Goal: Information Seeking & Learning: Check status

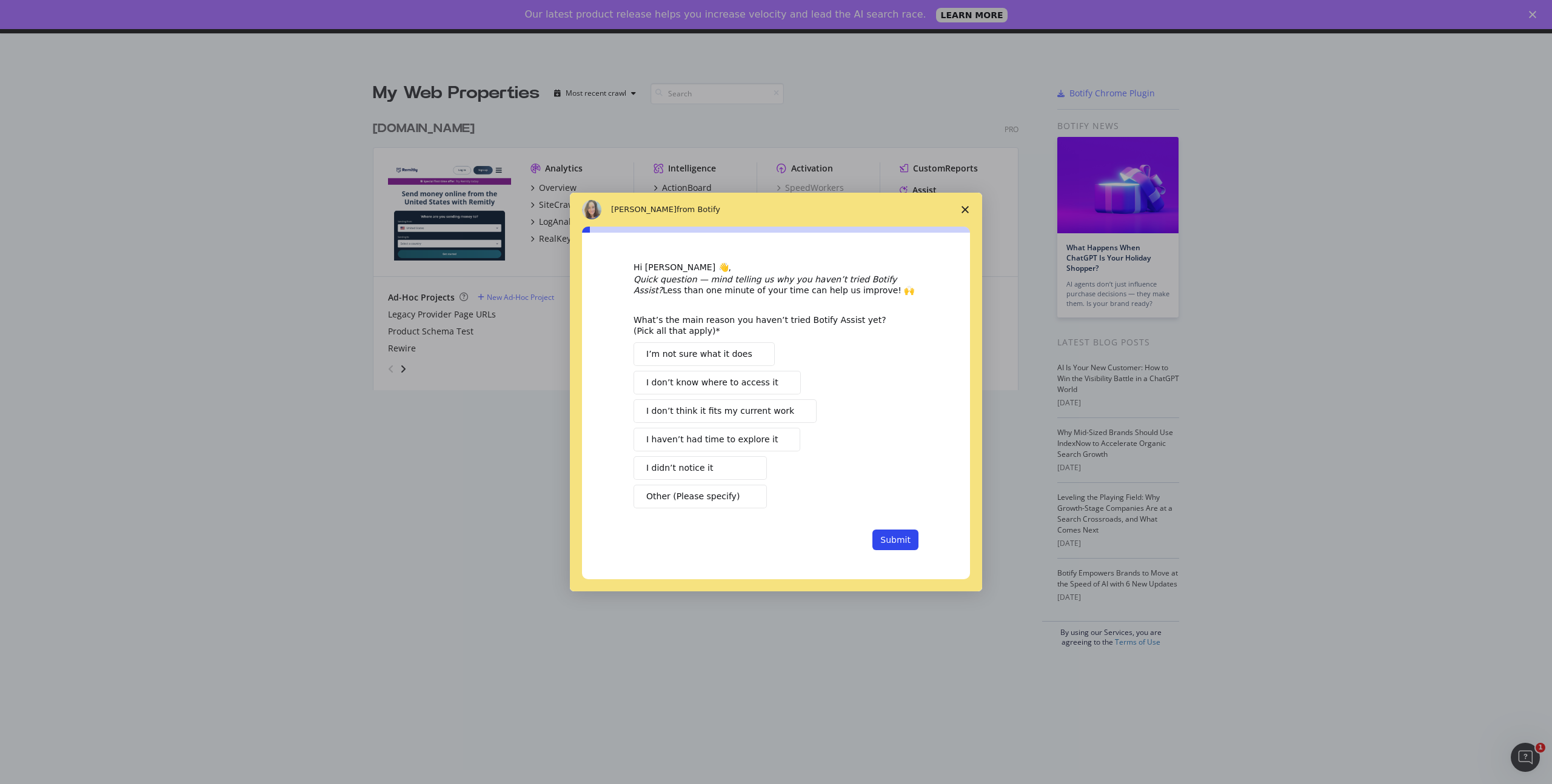
click at [963, 211] on polygon "Close survey" at bounding box center [965, 210] width 8 height 8
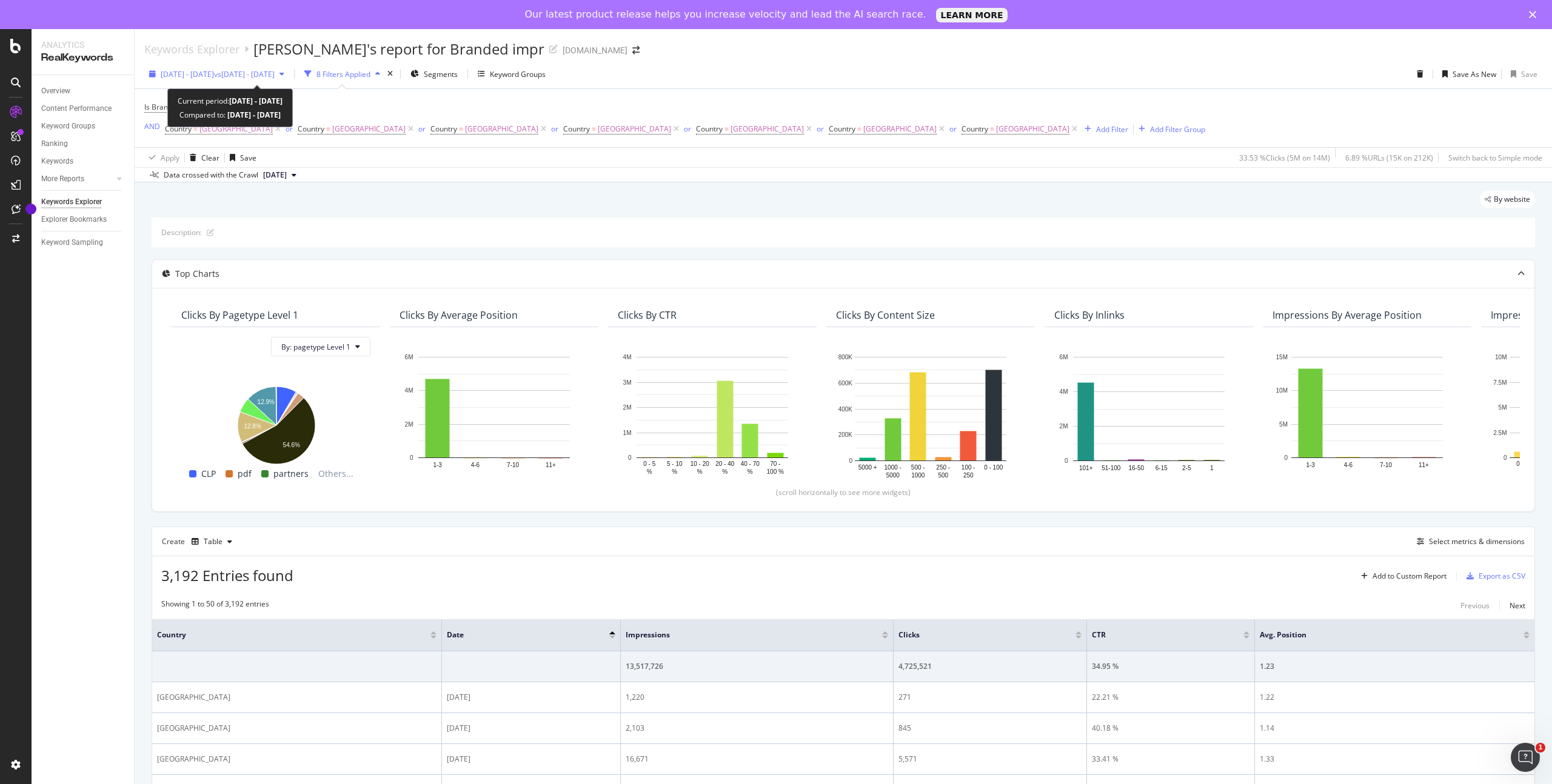
click at [275, 69] on span "vs 2023 Dec. 1st - Dec. 31st" at bounding box center [245, 73] width 60 height 10
click at [547, 179] on div "Data crossed with the Crawl 2025 Feb. 20th" at bounding box center [843, 174] width 1417 height 14
